Goal: Transaction & Acquisition: Purchase product/service

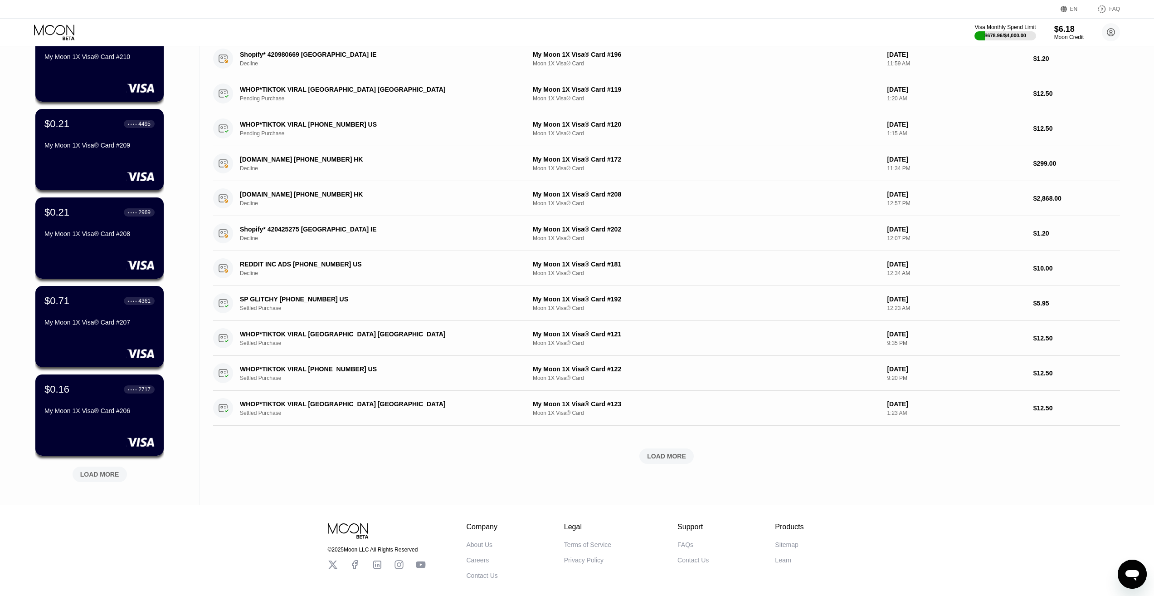
scroll to position [143, 0]
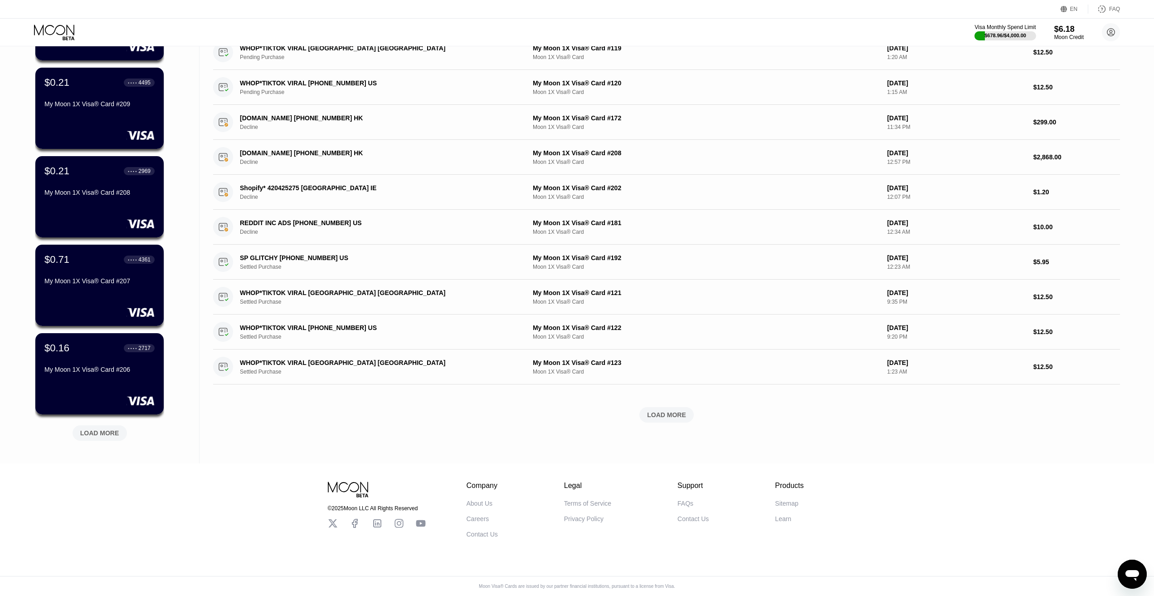
click at [104, 430] on div "LOAD MORE" at bounding box center [99, 433] width 39 height 8
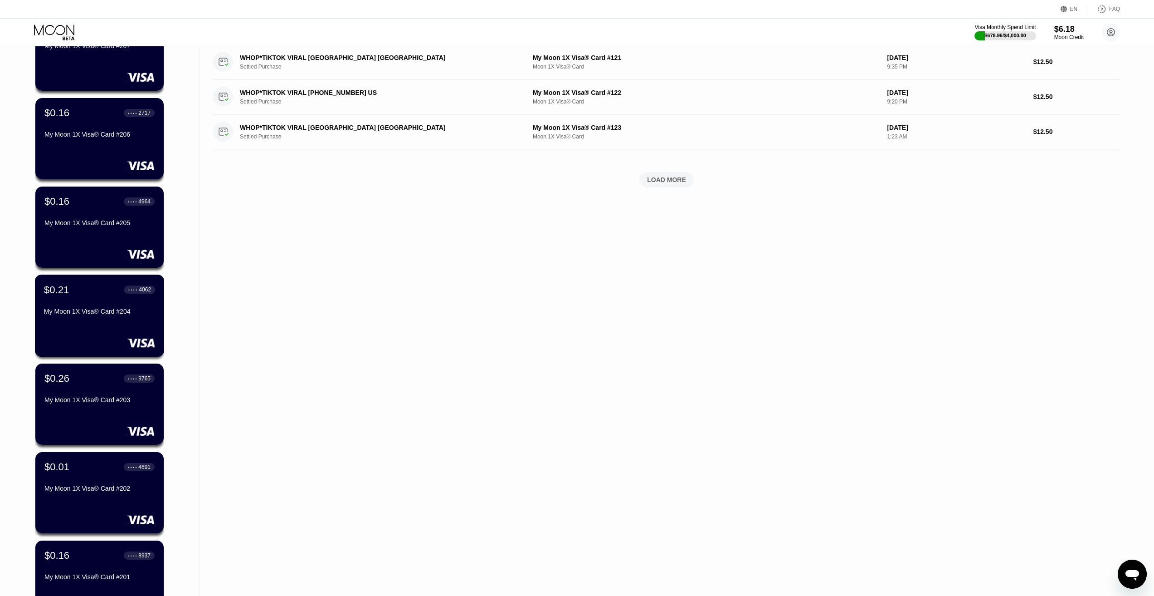
scroll to position [552, 0]
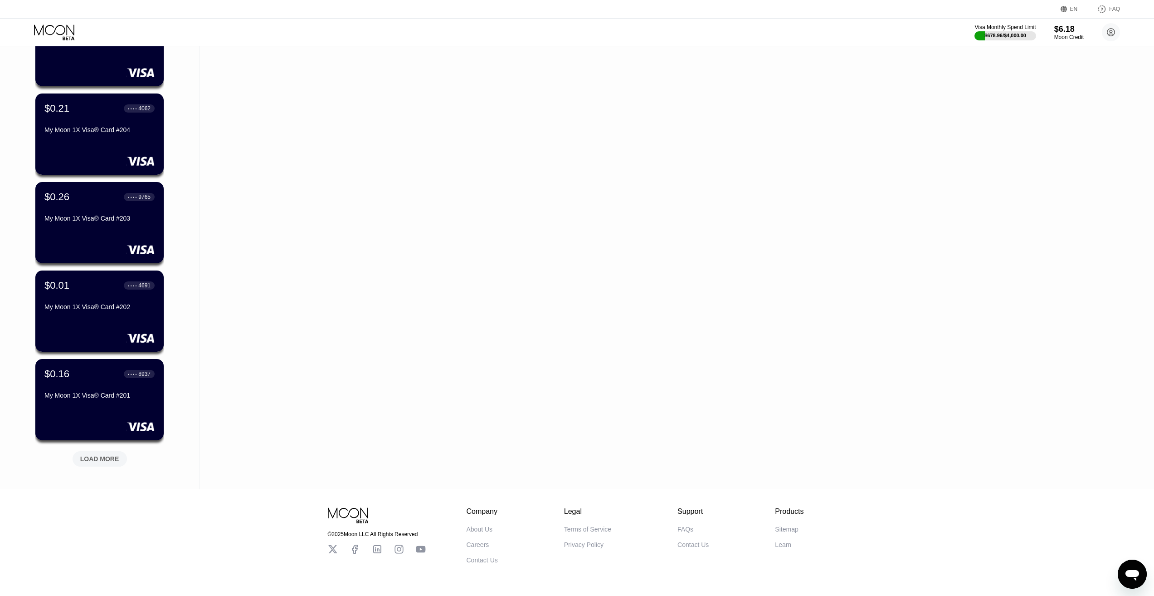
click at [104, 457] on div "LOAD MORE" at bounding box center [99, 458] width 39 height 8
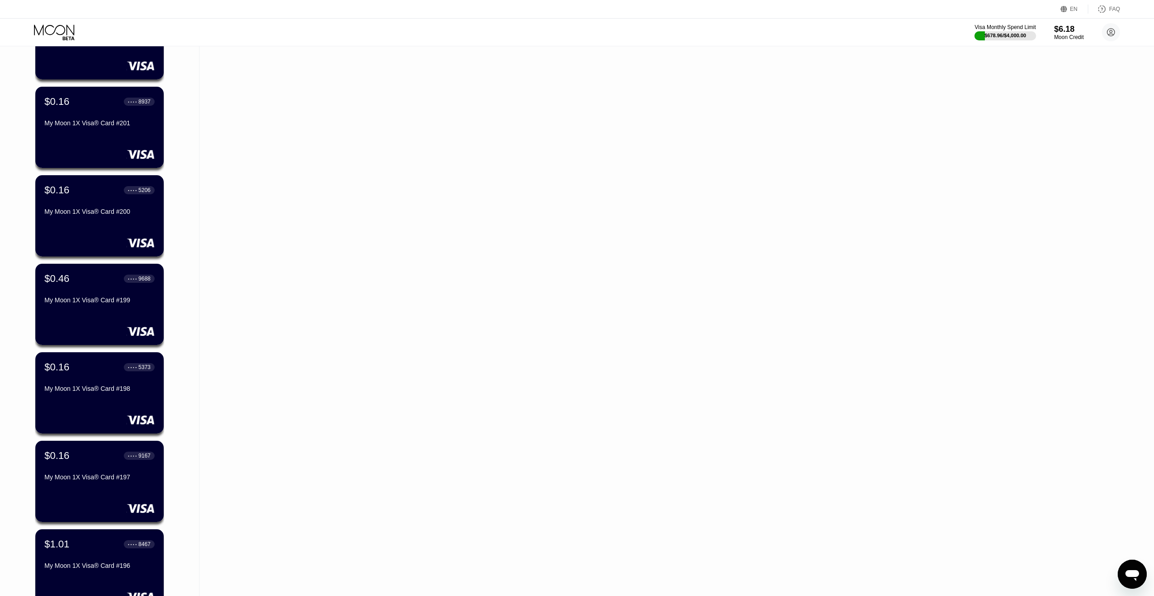
scroll to position [1005, 0]
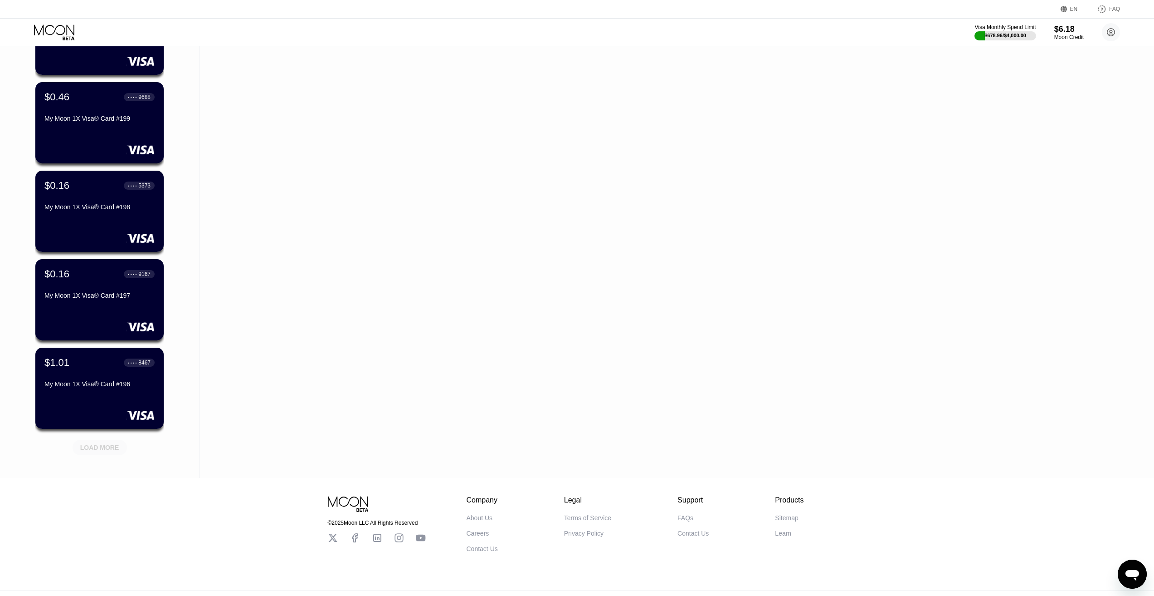
click at [100, 451] on div "LOAD MORE" at bounding box center [99, 447] width 39 height 8
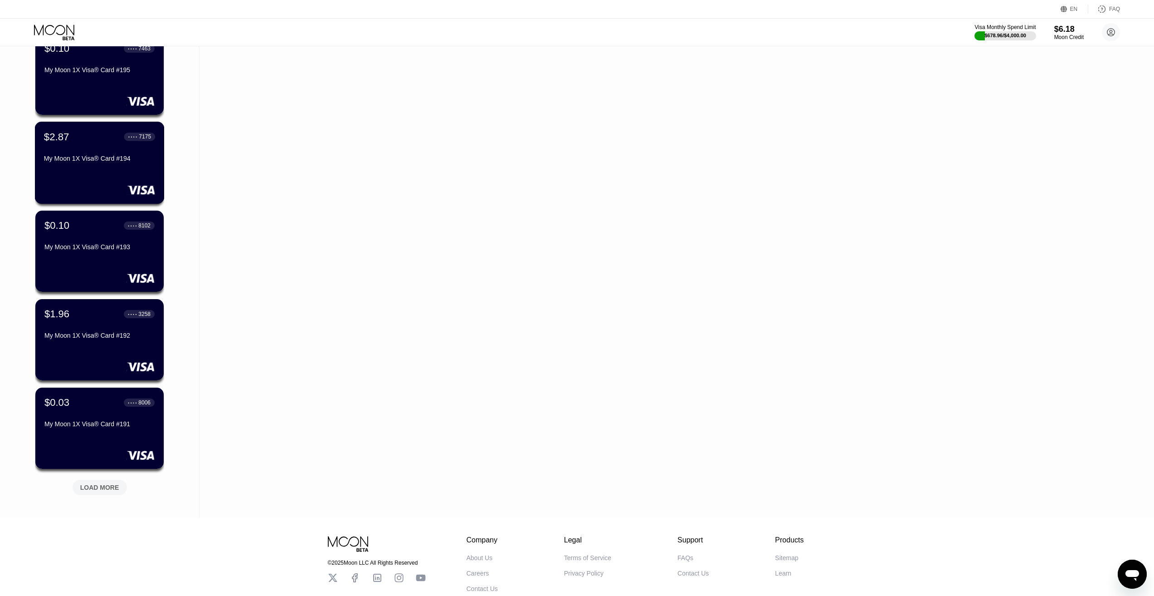
scroll to position [1413, 0]
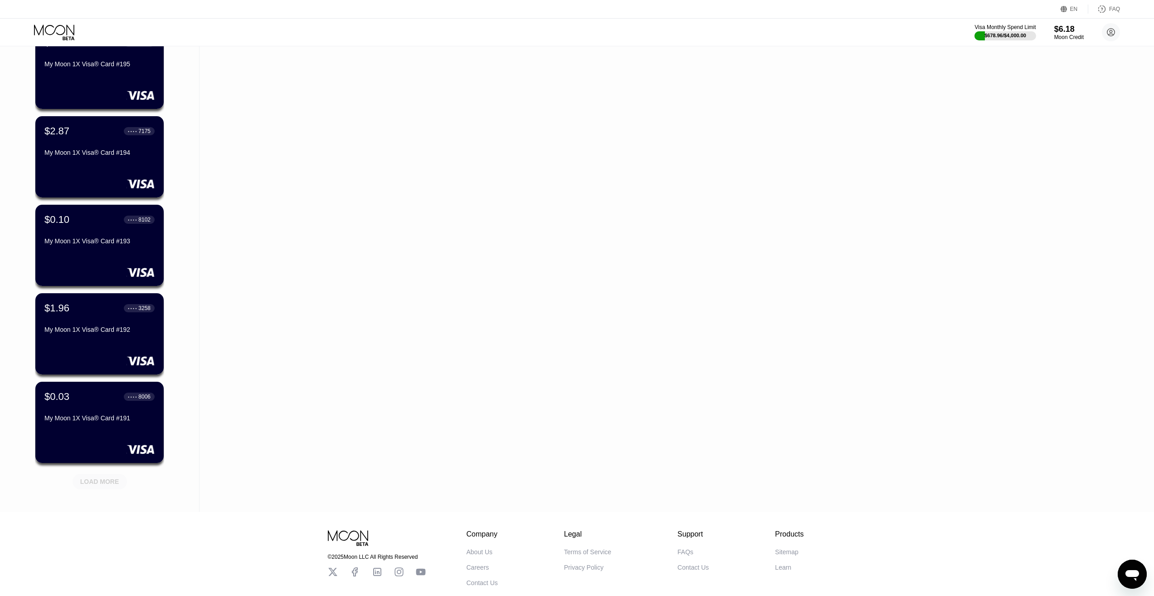
click at [98, 475] on div "LOAD MORE" at bounding box center [100, 481] width 54 height 15
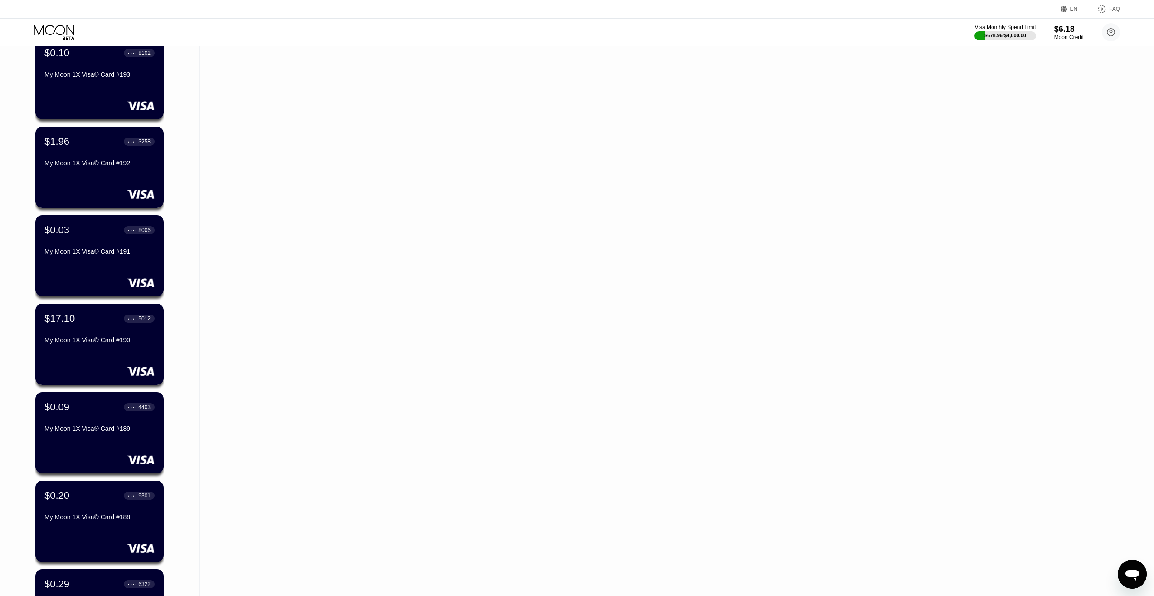
scroll to position [1595, 0]
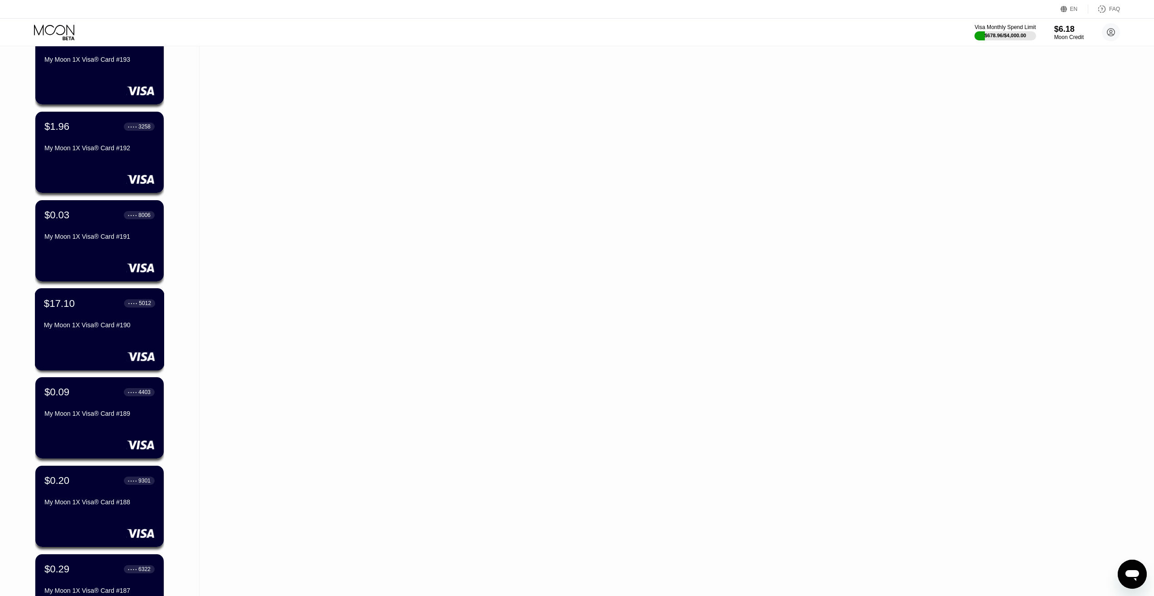
click at [101, 318] on div "$17.10 ● ● ● ● 5012 My Moon 1X Visa® Card #190" at bounding box center [99, 314] width 111 height 35
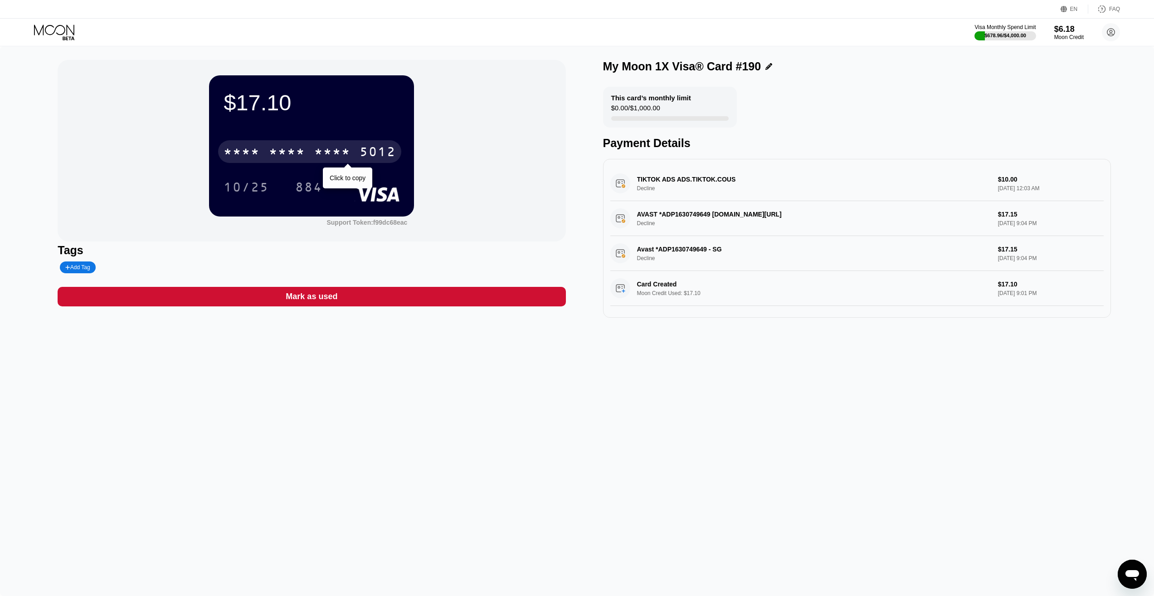
click at [265, 152] on div "* * * * * * * * * * * * 5012" at bounding box center [309, 151] width 183 height 23
click at [345, 410] on div "$17.10 4513 6500 2567 5012 10/25 884 Support Token: f99dc68eac Tags Add Tag Mar…" at bounding box center [577, 320] width 1154 height 549
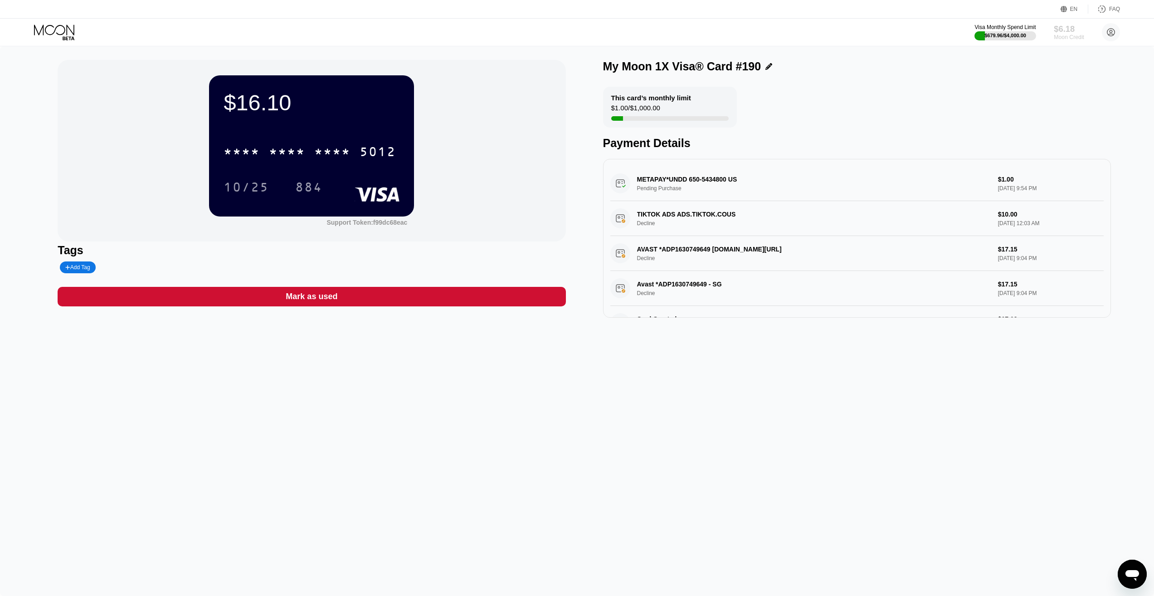
click at [1065, 31] on div "$6.18" at bounding box center [1069, 29] width 30 height 10
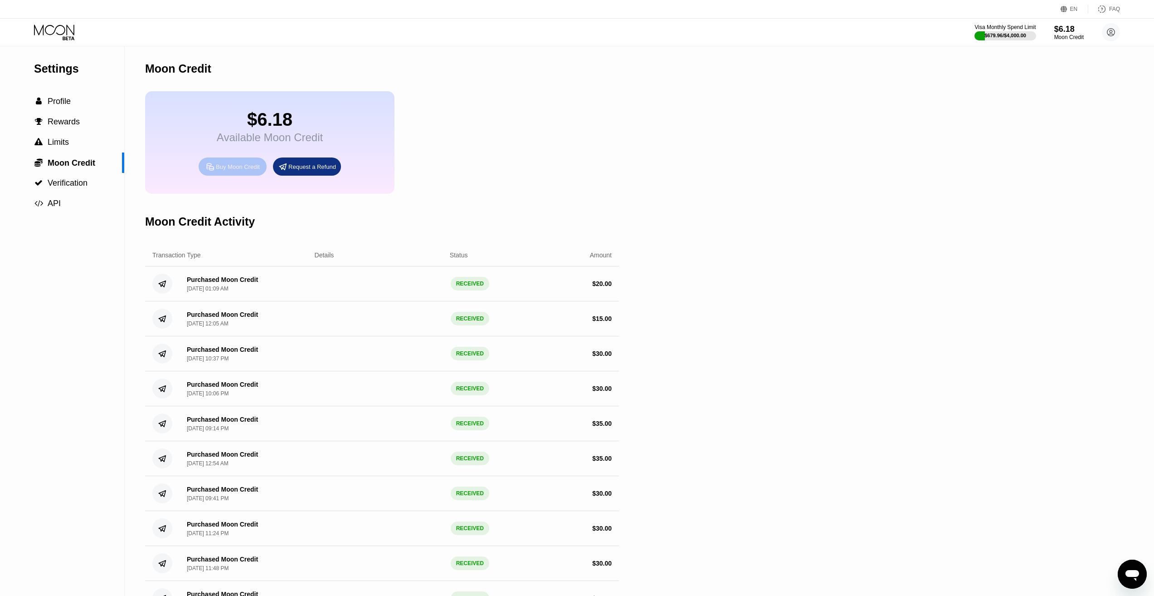
click at [228, 171] on div "Buy Moon Credit" at bounding box center [238, 167] width 44 height 8
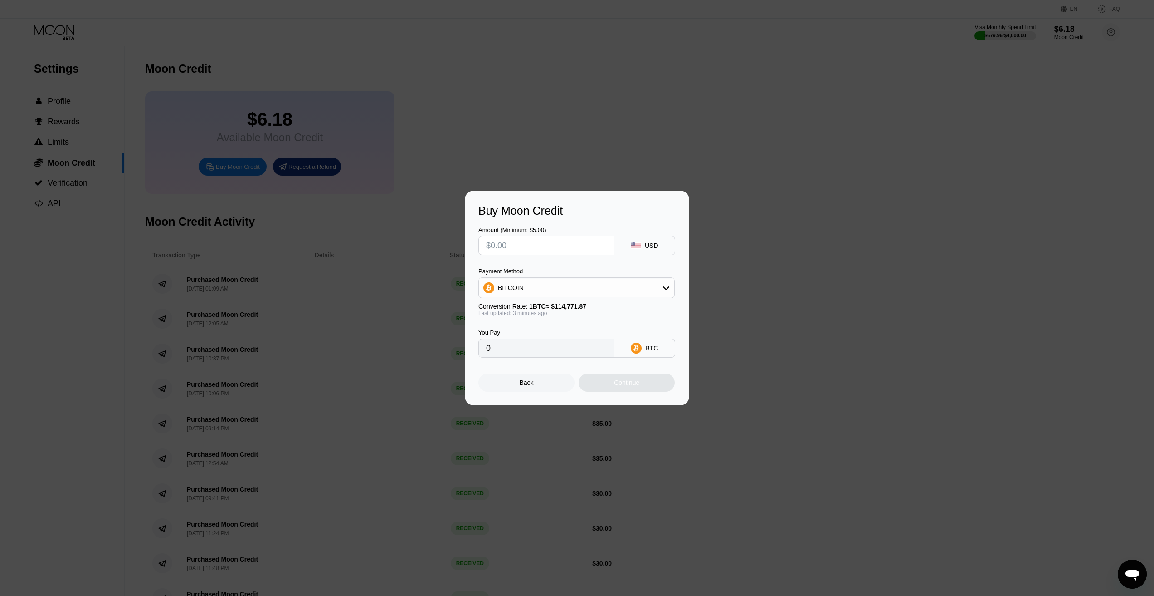
click at [535, 248] on input "text" at bounding box center [546, 245] width 120 height 18
type input "$3"
type input "0.00002615"
type input "$30"
type input "0.00026148"
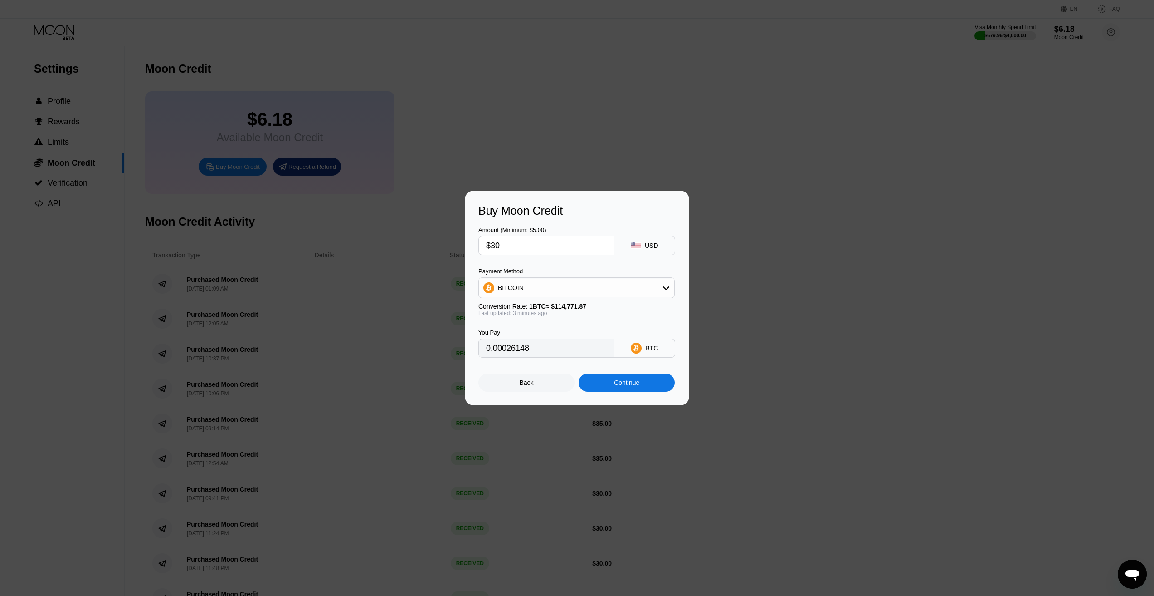
type input "$30"
click at [543, 285] on div "BITCOIN" at bounding box center [576, 288] width 195 height 18
click at [547, 355] on span "USDC on Polygon" at bounding box center [526, 352] width 52 height 7
type input "30.00000000"
click at [626, 386] on div "Continue" at bounding box center [626, 382] width 25 height 7
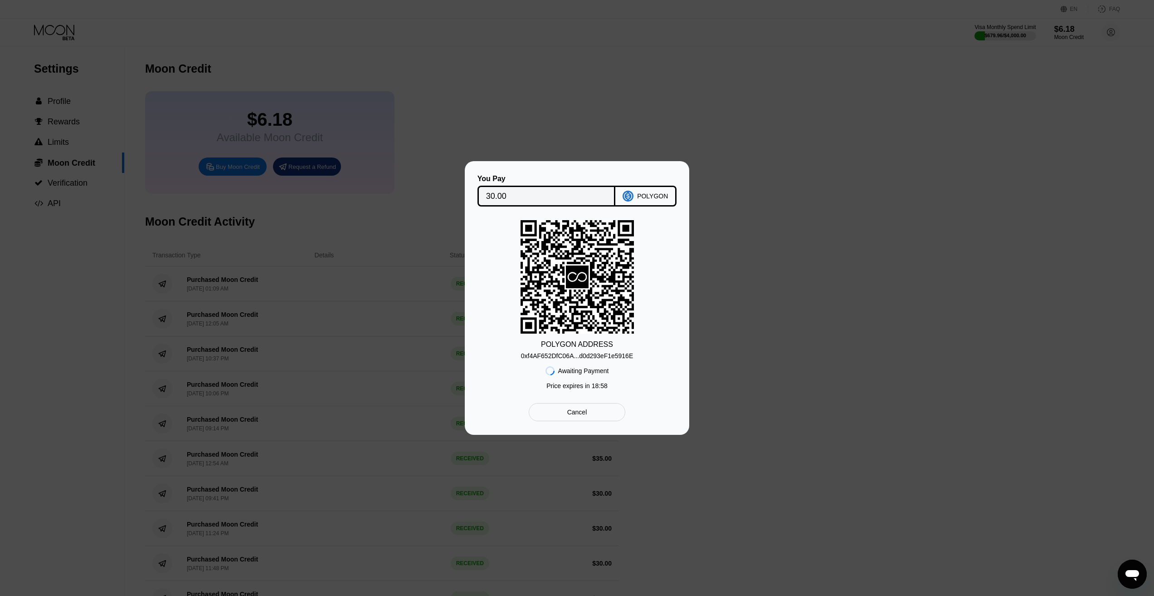
click at [625, 354] on div "0xf4AF652DfC06A...d0d293eF1e5916E" at bounding box center [577, 355] width 112 height 7
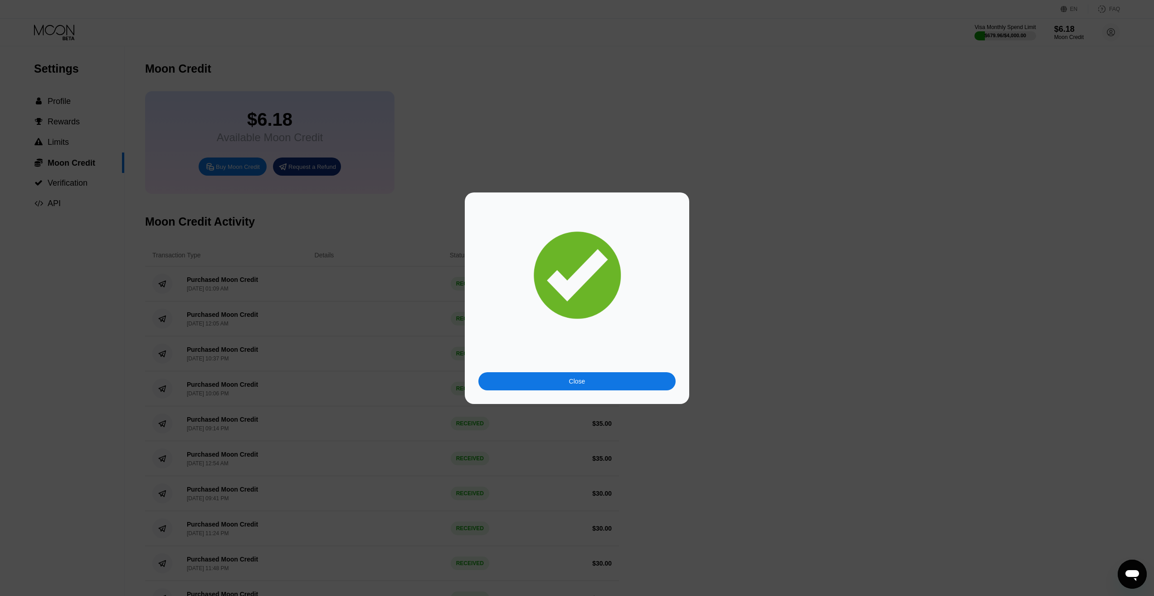
click at [570, 380] on div "Close" at bounding box center [577, 380] width 16 height 7
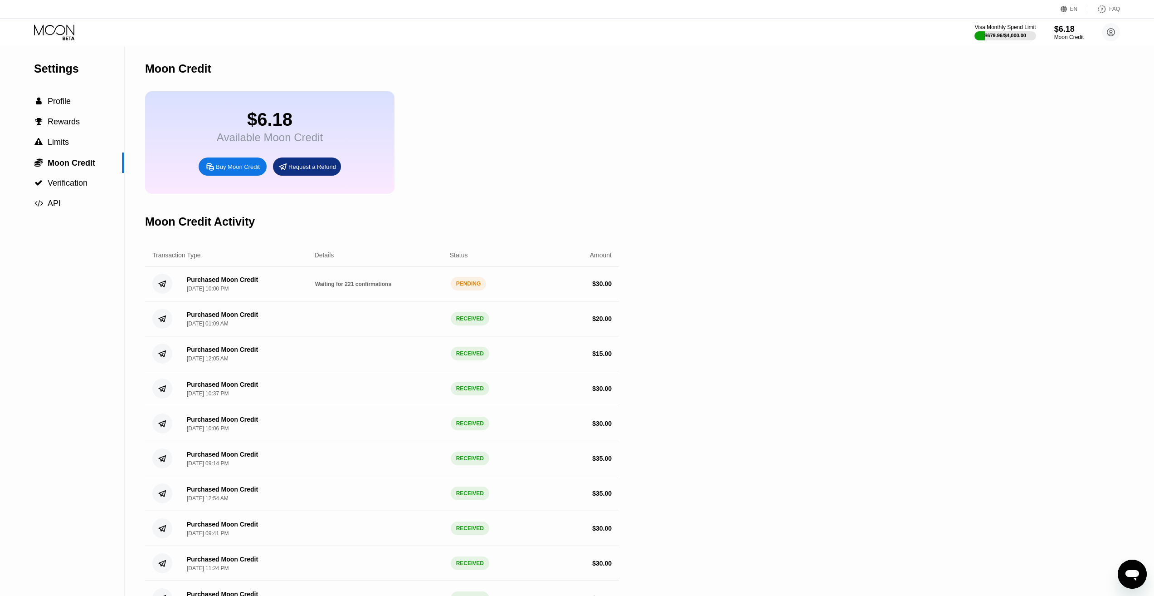
click at [63, 31] on icon at bounding box center [55, 32] width 42 height 16
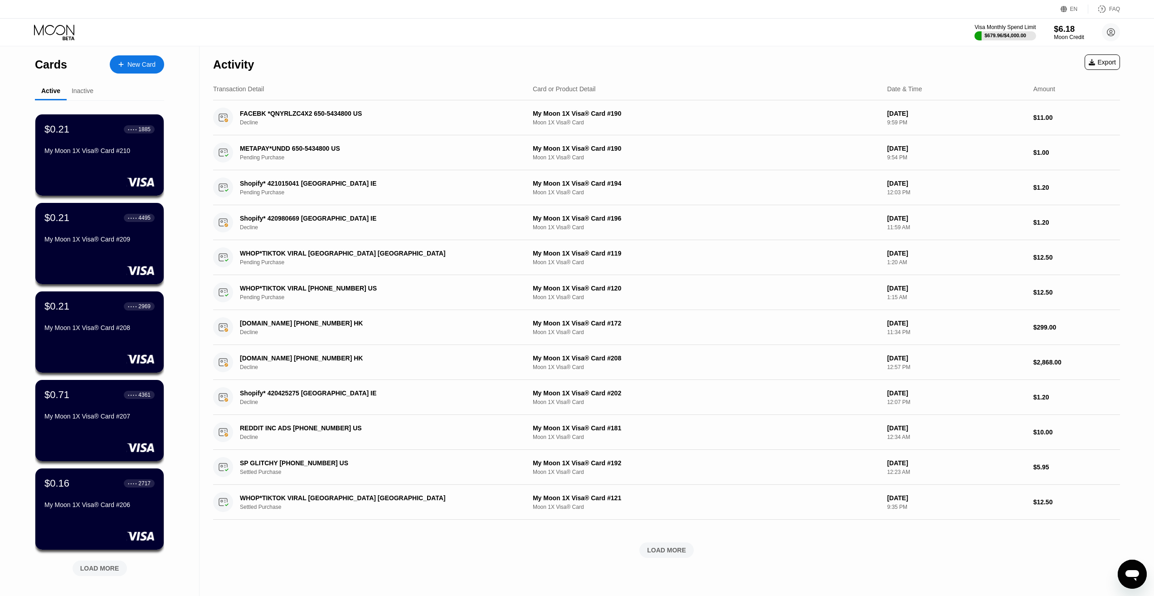
click at [1062, 24] on div "$6.18" at bounding box center [1069, 29] width 30 height 10
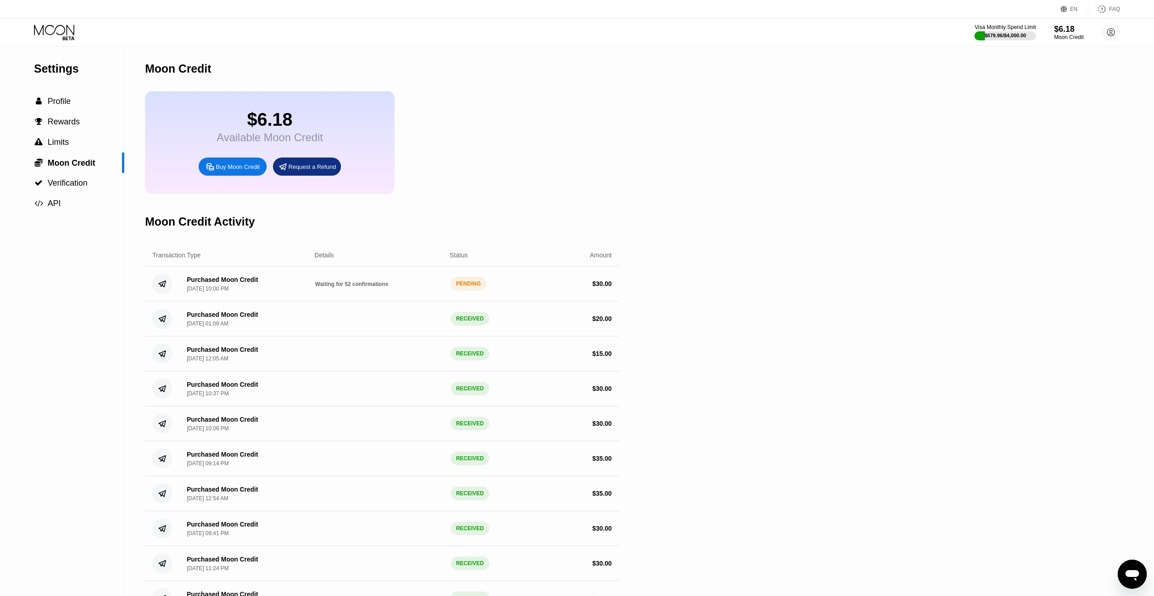
click at [61, 31] on icon at bounding box center [55, 32] width 42 height 16
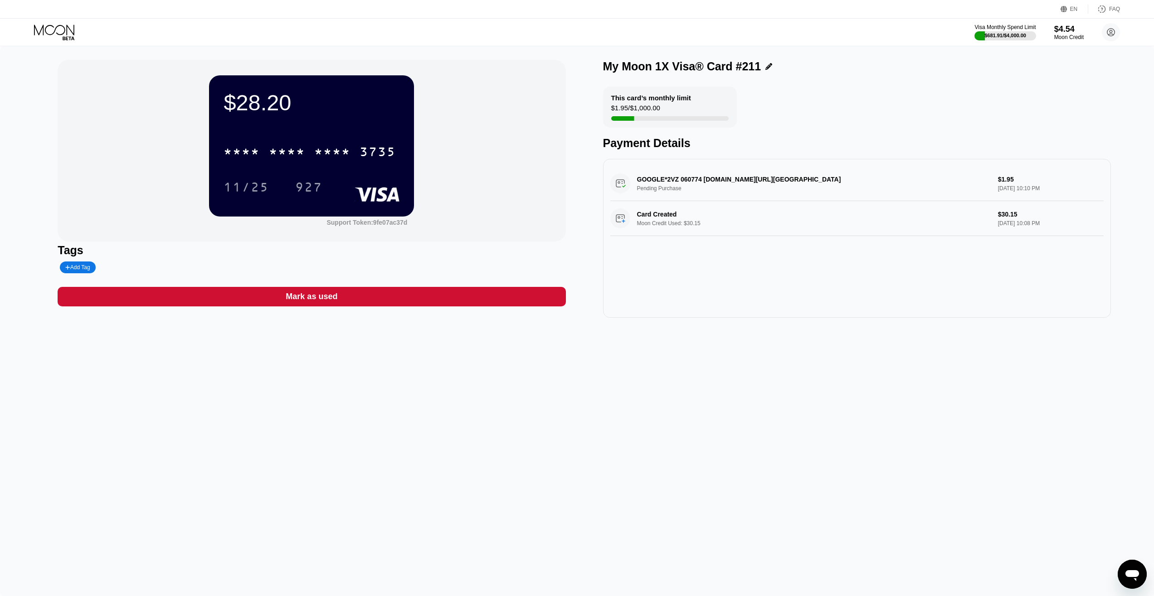
click at [699, 384] on div "$28.20 * * * * * * * * * * * * 3735 11/25 927 Support Token: 9fe07ac37d Tags Ad…" at bounding box center [577, 320] width 1154 height 549
click at [296, 471] on div "$28.20 * * * * * * * * * * * * 3735 11/25 927 Support Token: 9fe07ac37d Tags Ad…" at bounding box center [577, 320] width 1154 height 549
click at [328, 430] on div "$28.20 * * * * * * * * * * * * 3735 11/25 927 Support Token: 9fe07ac37d Tags Ad…" at bounding box center [577, 320] width 1154 height 549
click at [366, 439] on div "$28.20 * * * * * * * * * * * * 3735 11/25 927 Support Token: 9fe07ac37d Tags Ad…" at bounding box center [577, 320] width 1154 height 549
click at [694, 400] on div "$28.20 * * * * * * * * * * * * 3735 11/25 927 Support Token: 9fe07ac37d Tags Ad…" at bounding box center [577, 320] width 1154 height 549
